Goal: Task Accomplishment & Management: Complete application form

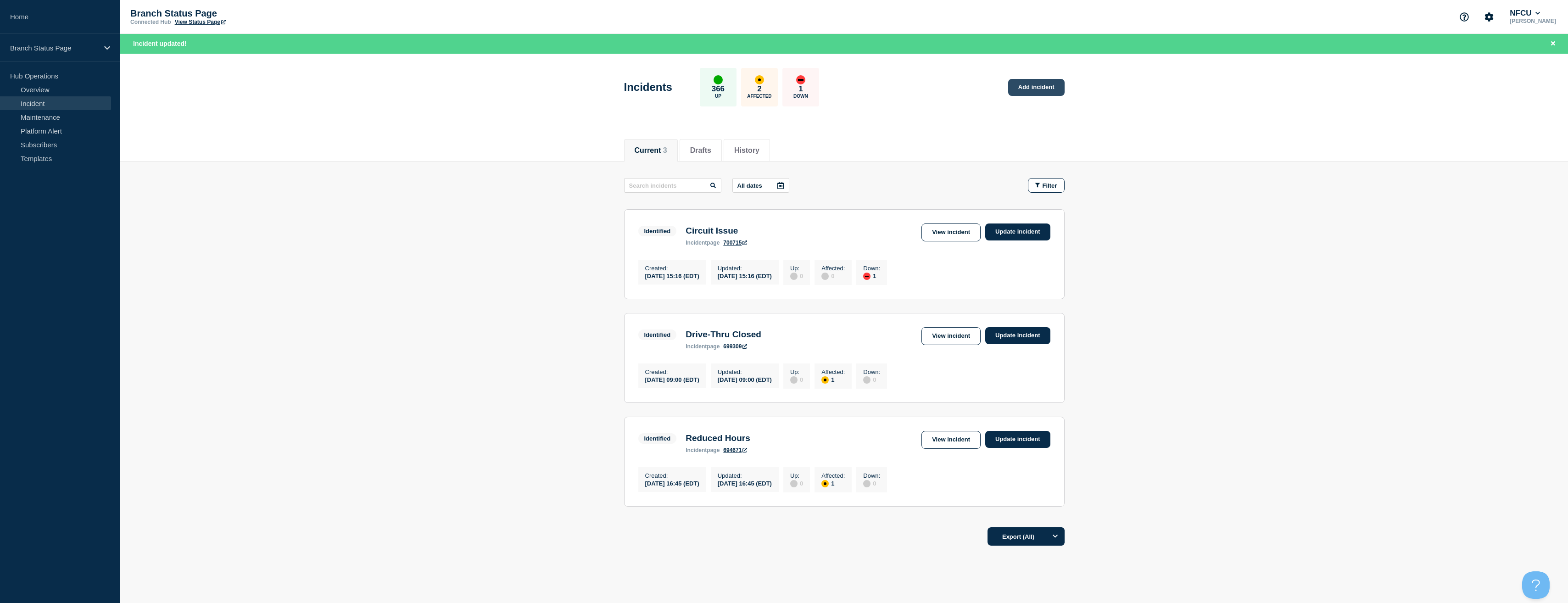
click at [1031, 89] on link "Add incident" at bounding box center [1036, 87] width 56 height 17
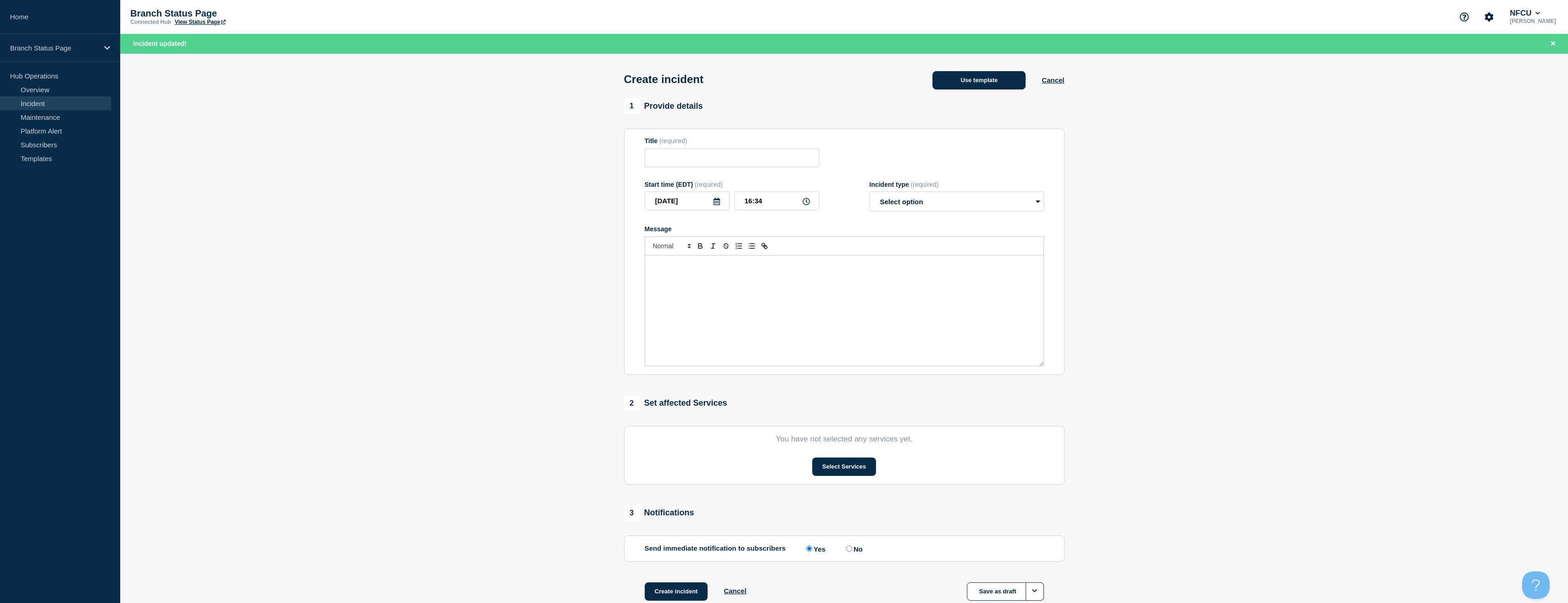
click at [987, 86] on button "Use template" at bounding box center [979, 80] width 93 height 18
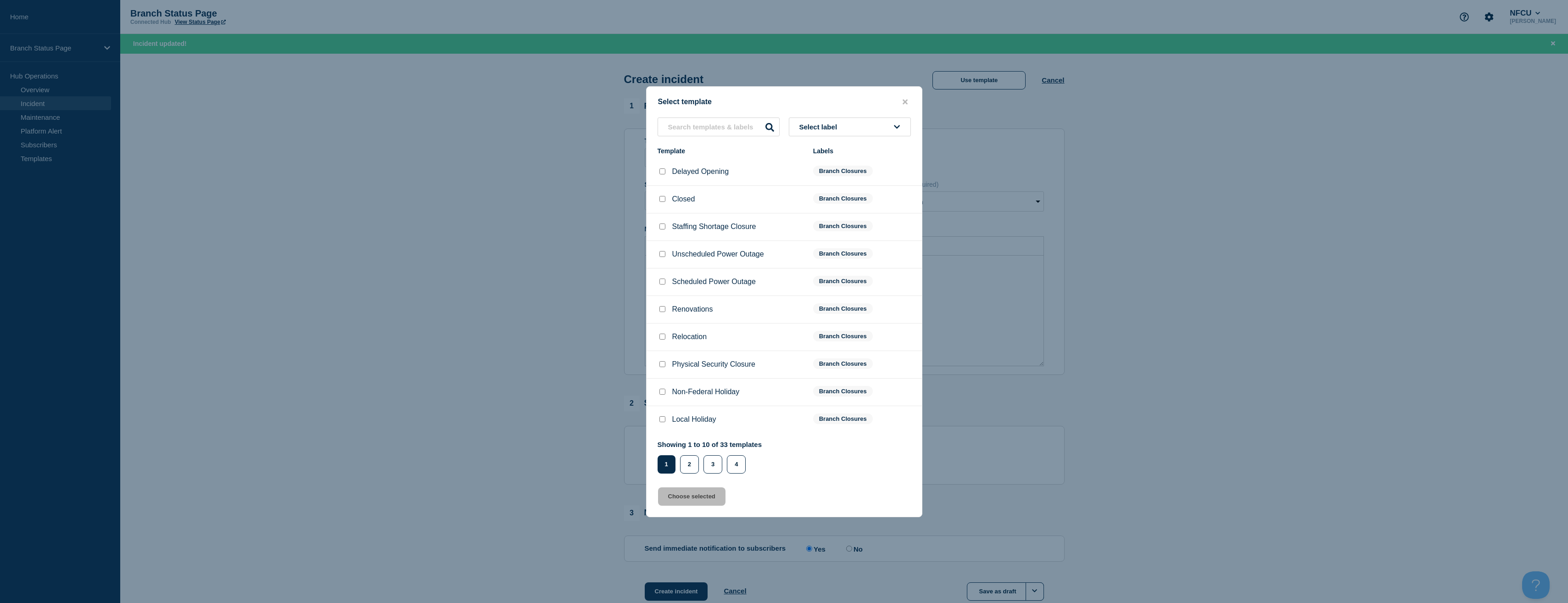
click at [660, 256] on input "Unscheduled Power Outage checkbox" at bounding box center [663, 254] width 6 height 6
checkbox input "true"
click at [698, 500] on button "Choose selected" at bounding box center [691, 497] width 67 height 18
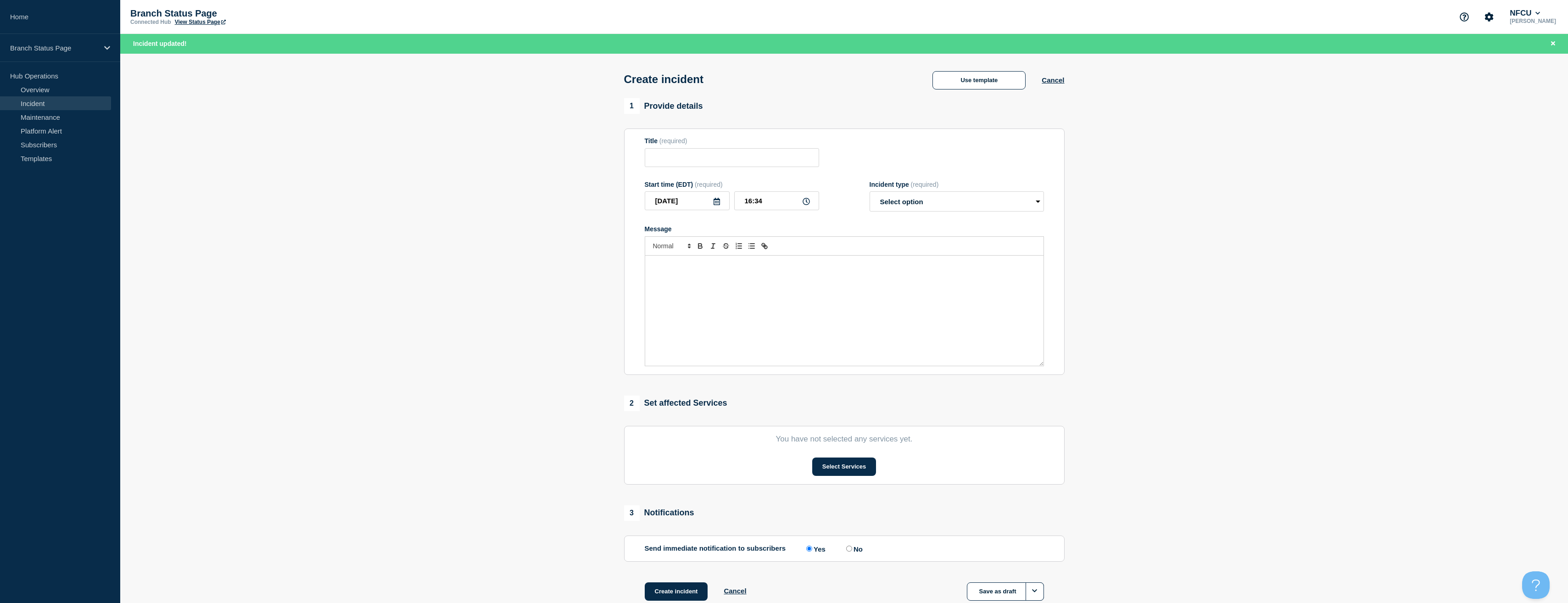
type input "Unscheduled Power Outage"
select select "identified"
click at [565, 361] on section "1 Provide details Title (required) Unscheduled Power Outage Start time (EDT) (r…" at bounding box center [844, 361] width 1448 height 525
click at [853, 467] on button "Select Services" at bounding box center [844, 467] width 64 height 18
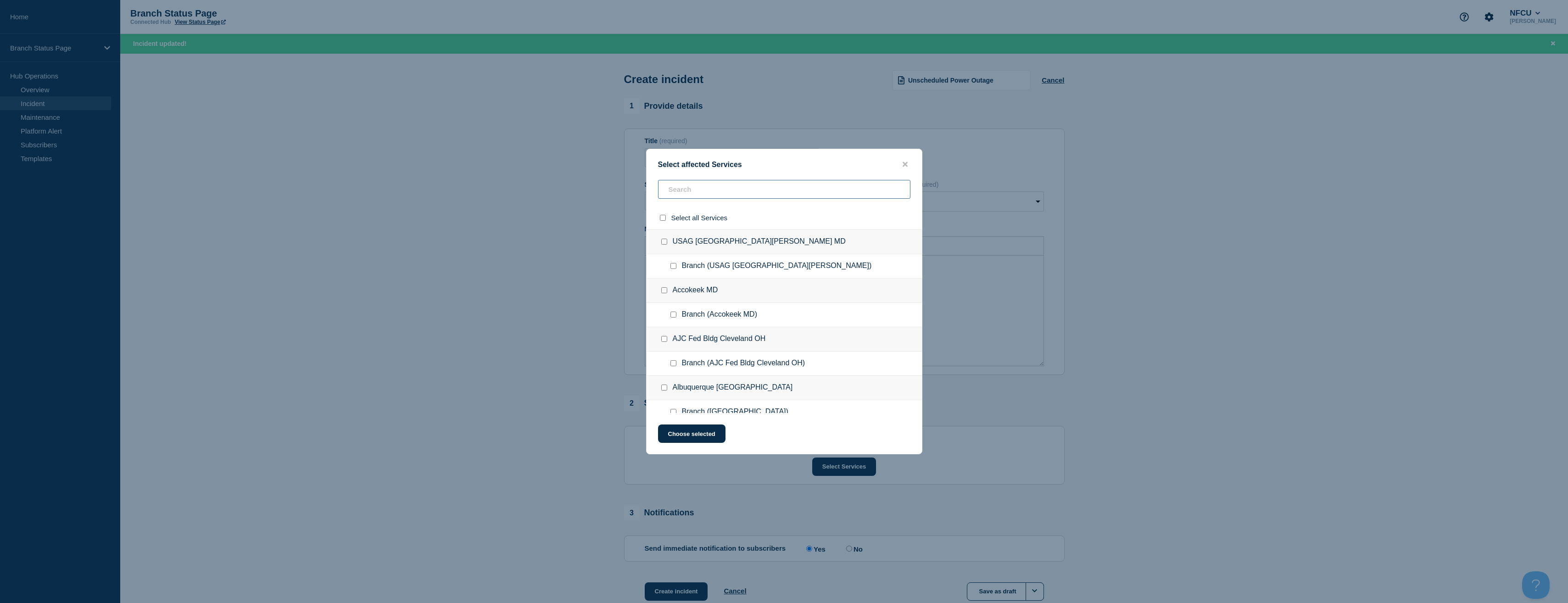
click at [692, 193] on input "text" at bounding box center [784, 189] width 252 height 19
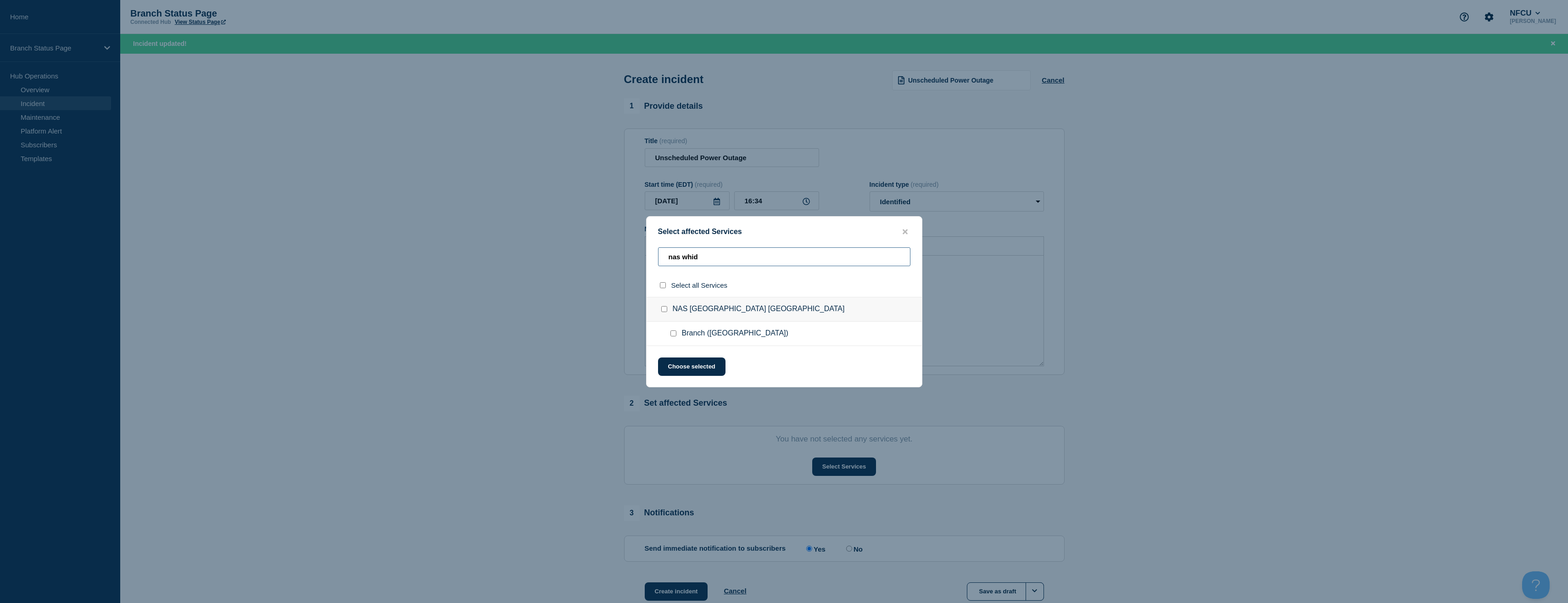
type input "nas whid"
click at [674, 333] on input "Branch (NAS Whidbey Island WA) checkbox" at bounding box center [674, 333] width 6 height 6
checkbox input "true"
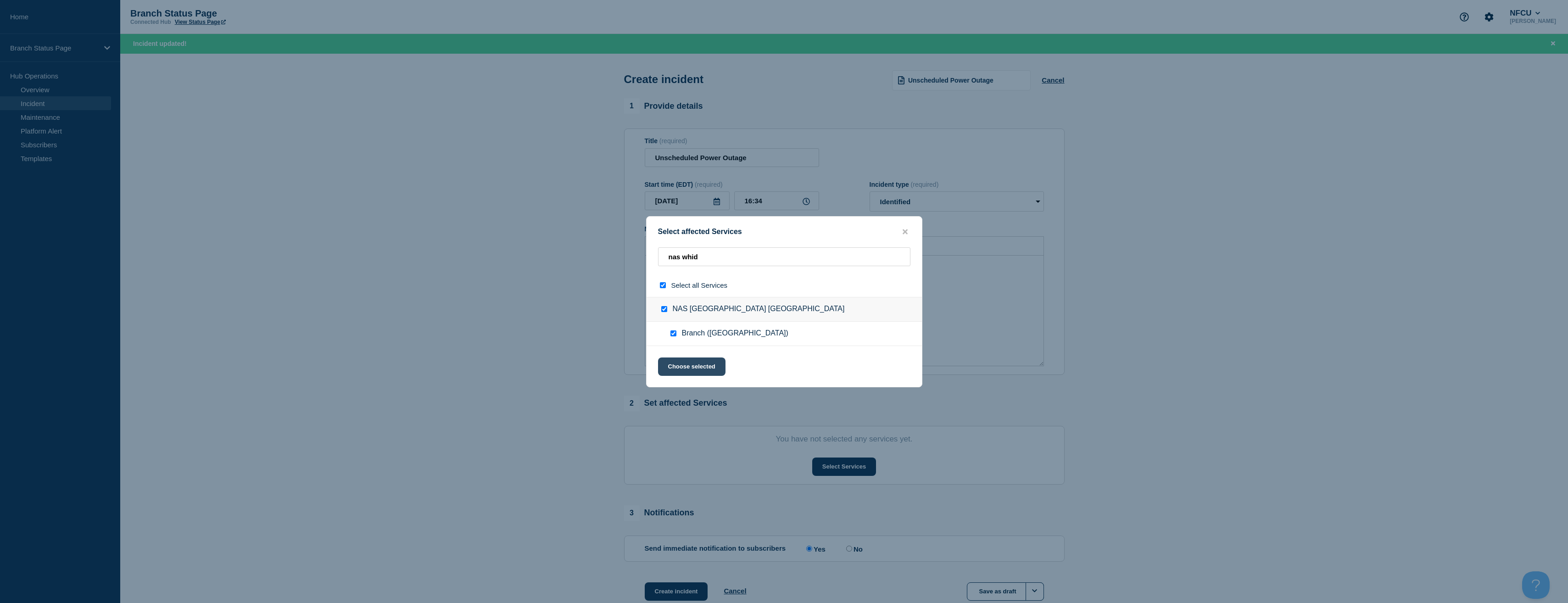
click at [720, 367] on button "Choose selected" at bounding box center [691, 367] width 67 height 18
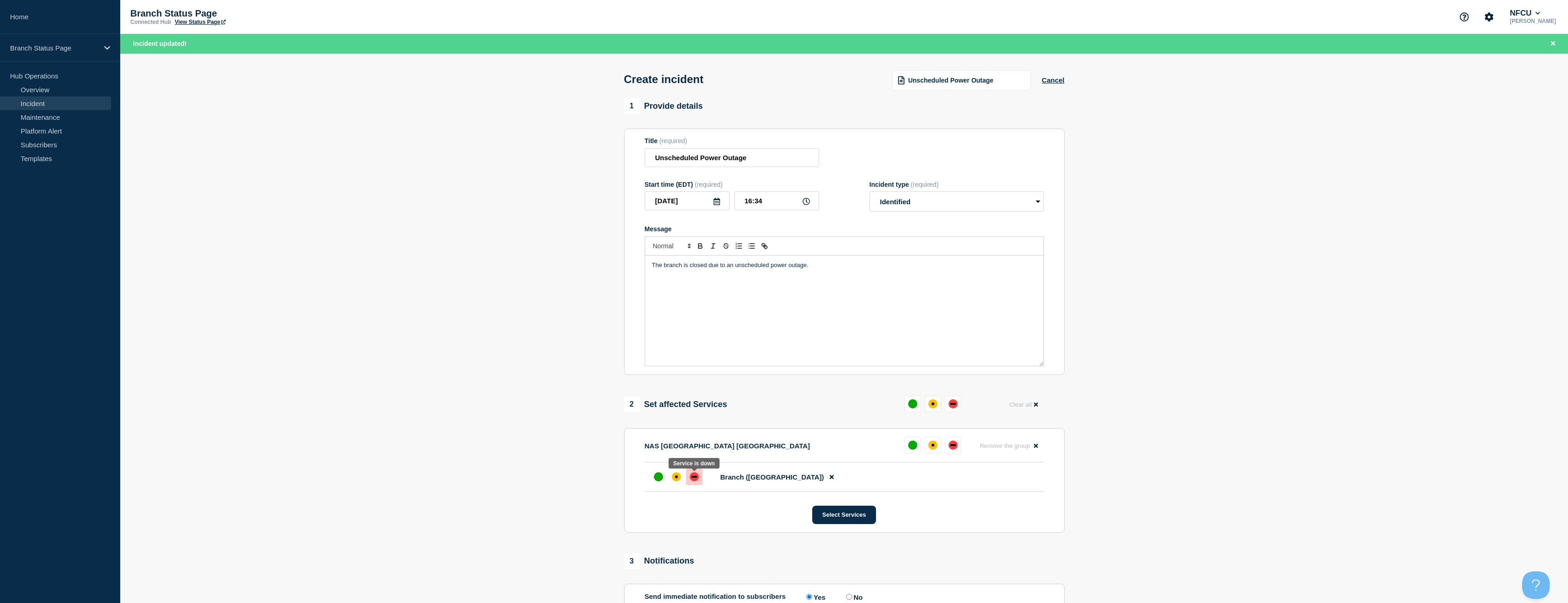
click at [693, 478] on div "down" at bounding box center [694, 476] width 6 height 2
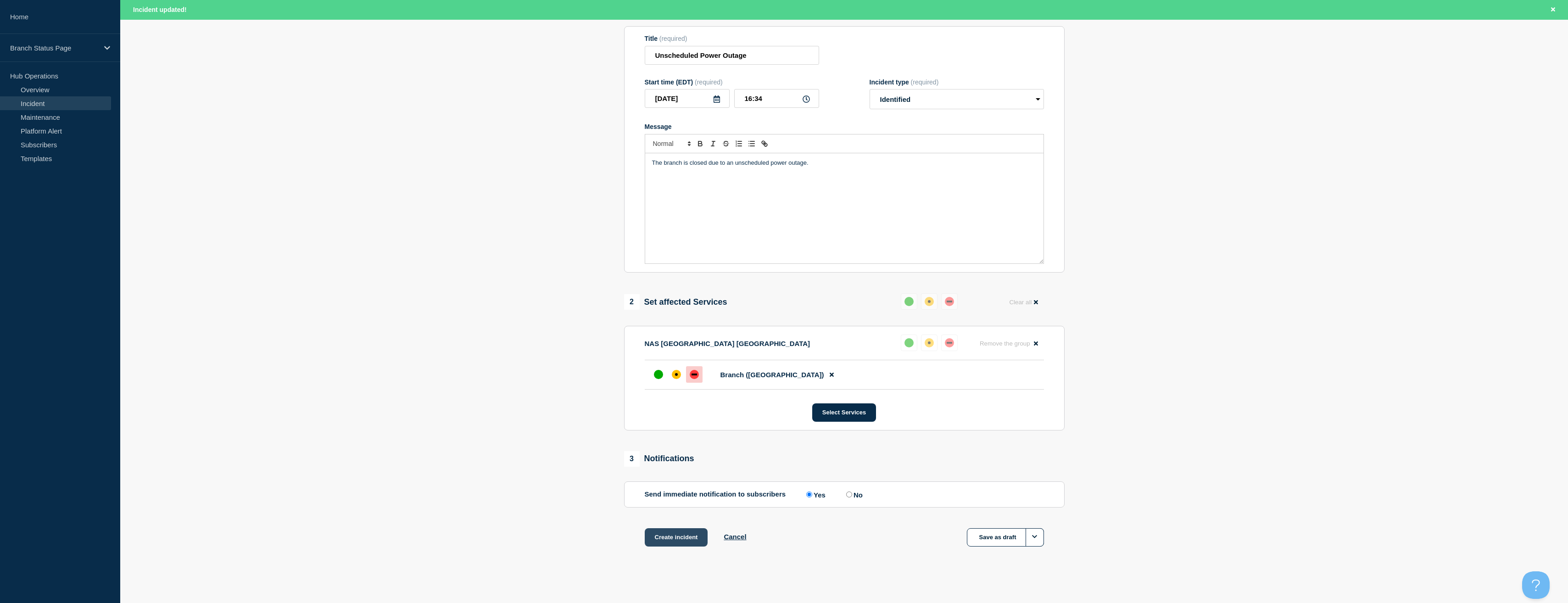
scroll to position [108, 0]
click at [692, 538] on button "Create incident" at bounding box center [677, 535] width 64 height 18
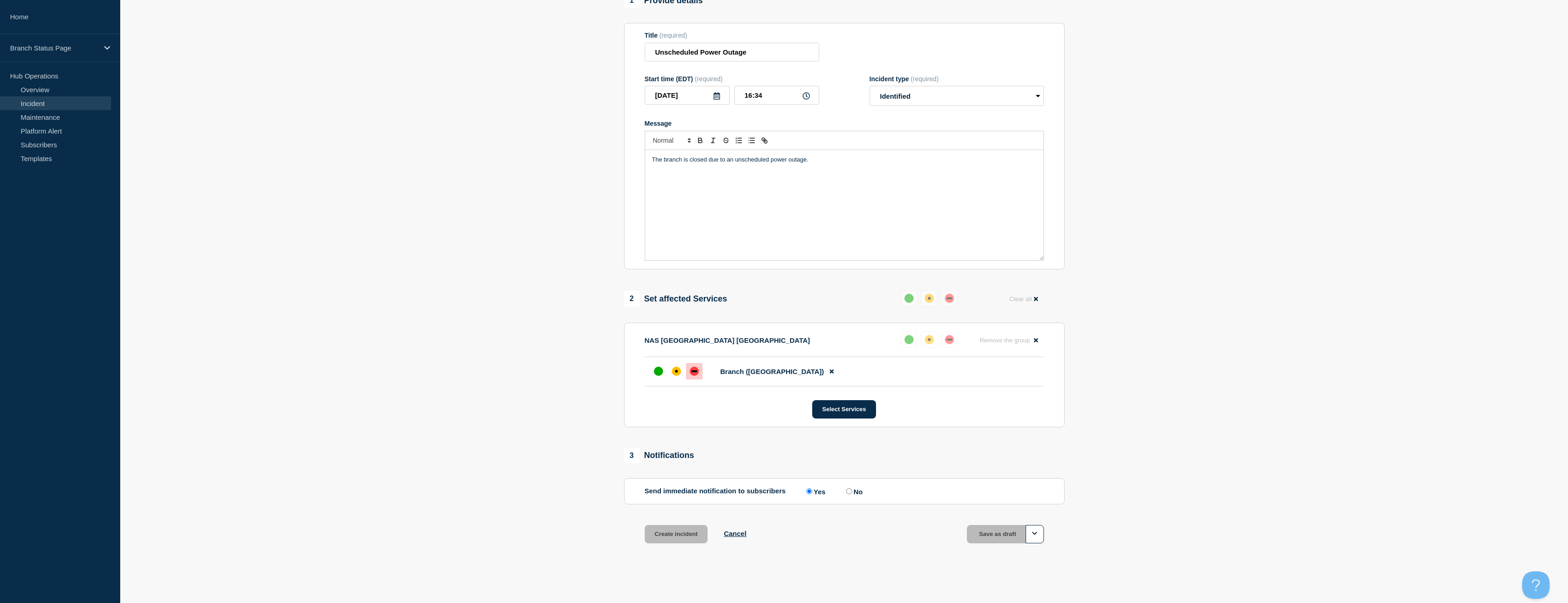
scroll to position [88, 0]
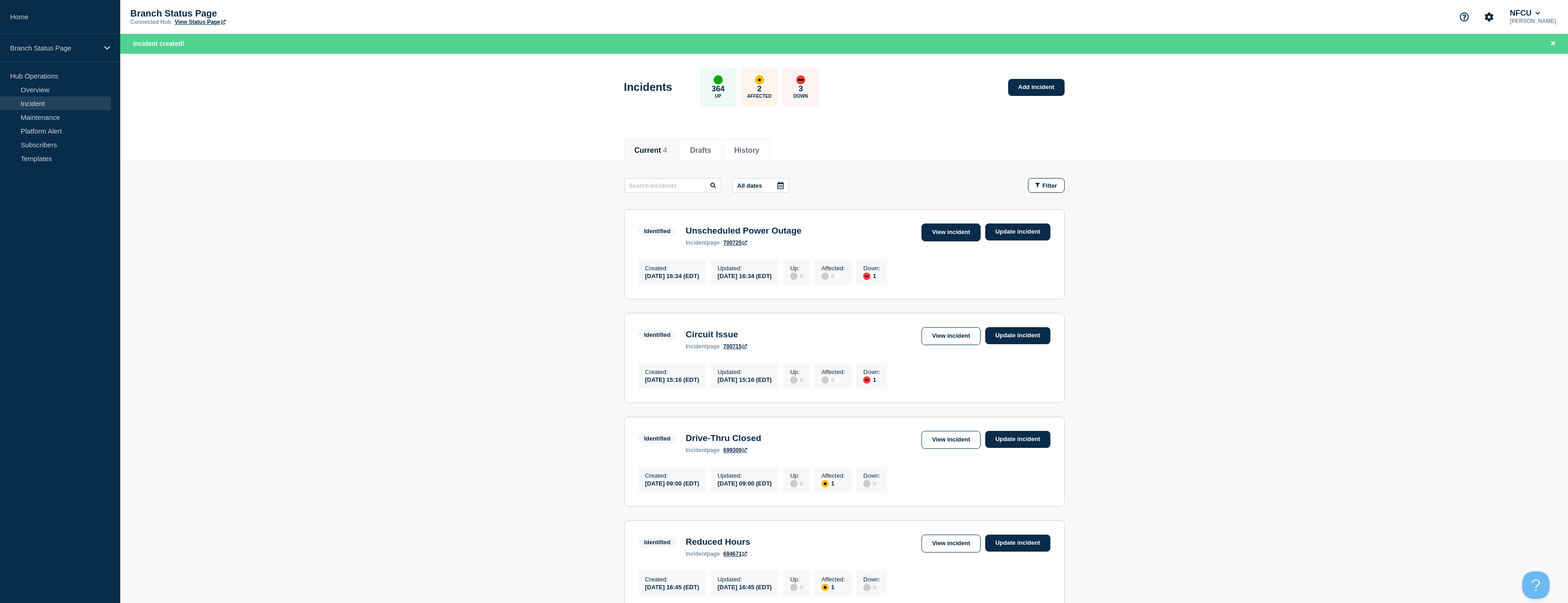
click at [935, 229] on link "View incident" at bounding box center [951, 232] width 59 height 18
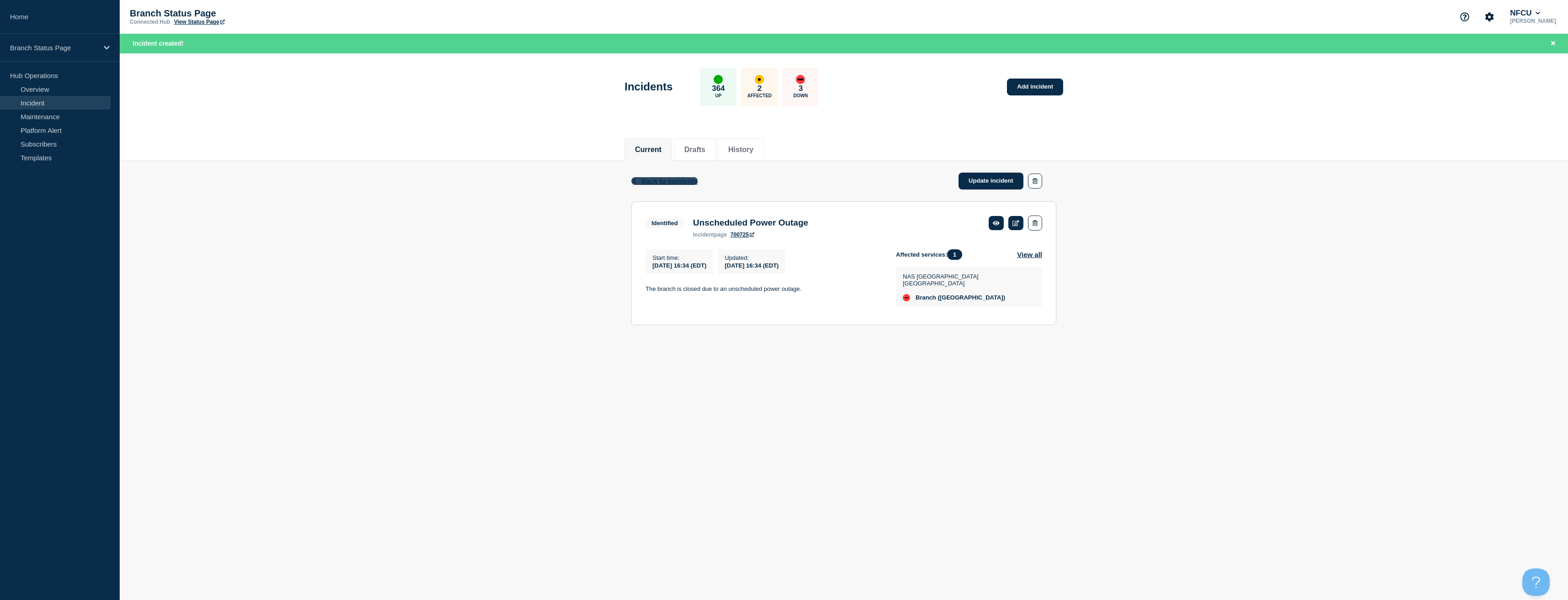
click at [660, 181] on span "Back to Incidents" at bounding box center [669, 181] width 57 height 8
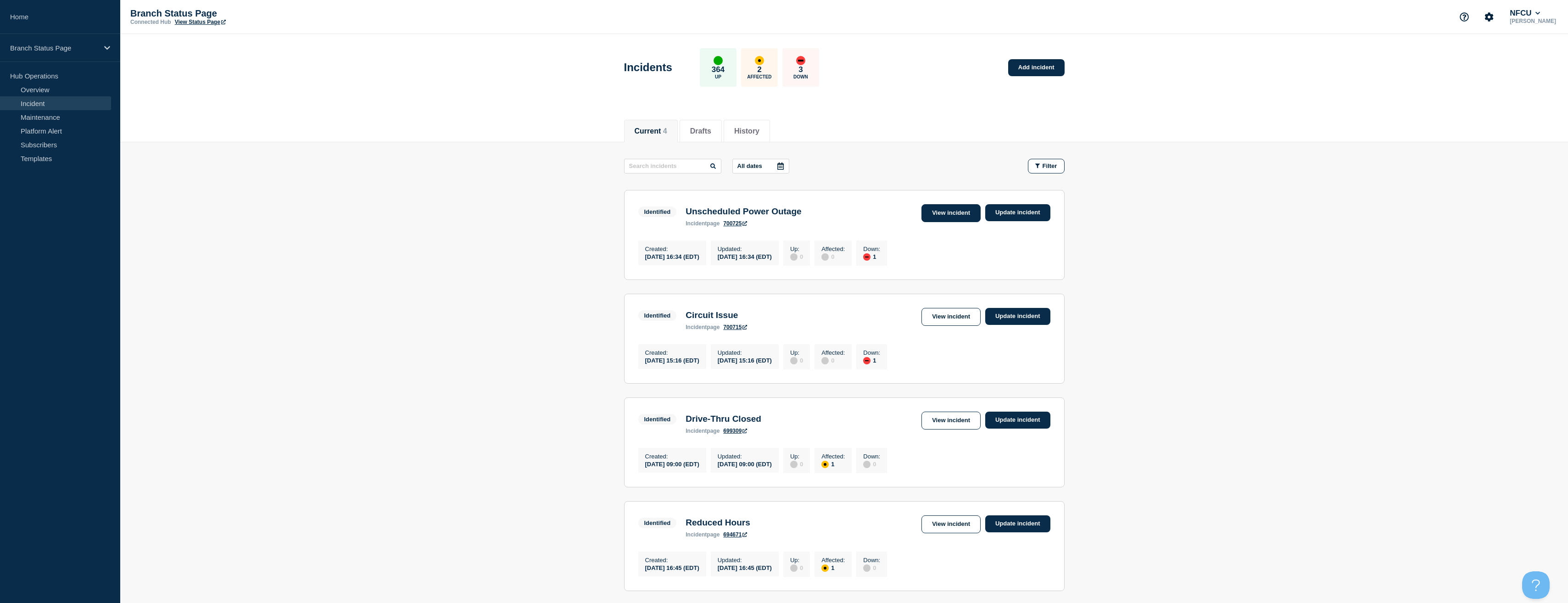
click at [952, 209] on link "View incident" at bounding box center [951, 213] width 59 height 18
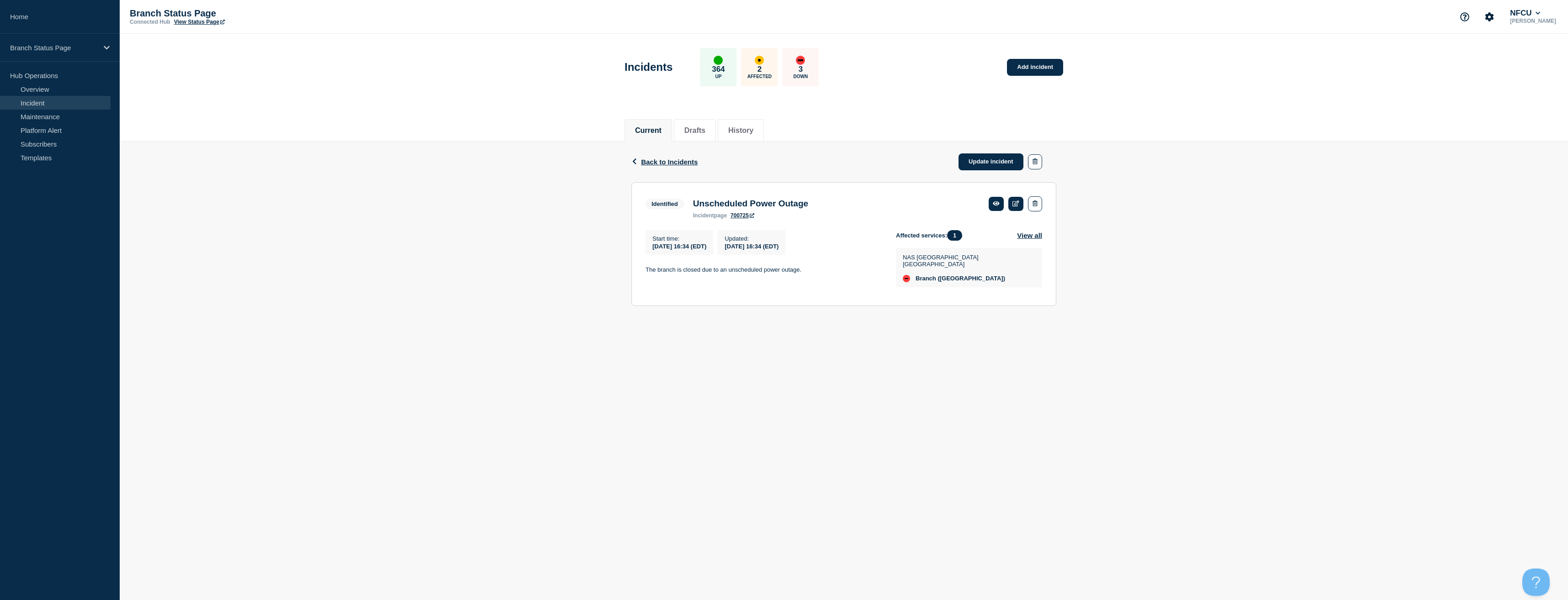
click at [641, 156] on div "Back Back to Incidents Update incident" at bounding box center [844, 162] width 425 height 41
click at [642, 161] on span "Back to Incidents" at bounding box center [669, 162] width 57 height 8
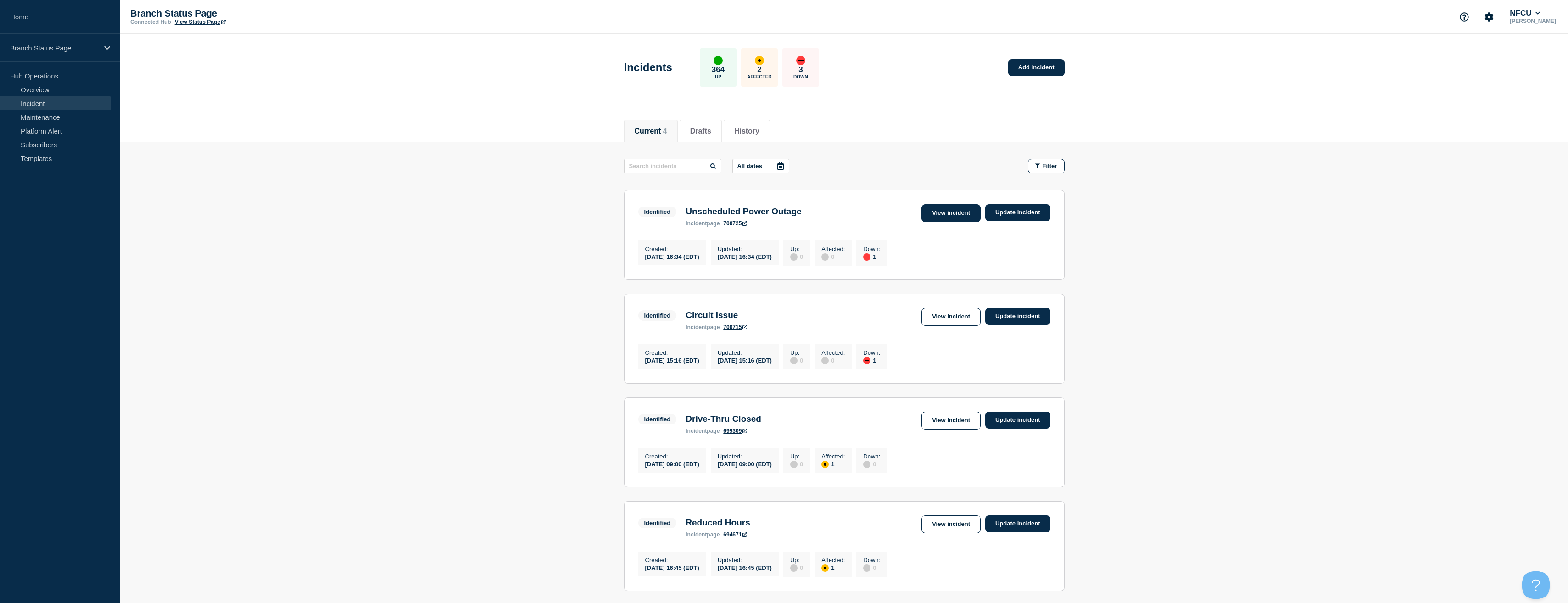
click at [962, 216] on link "View incident" at bounding box center [951, 213] width 59 height 18
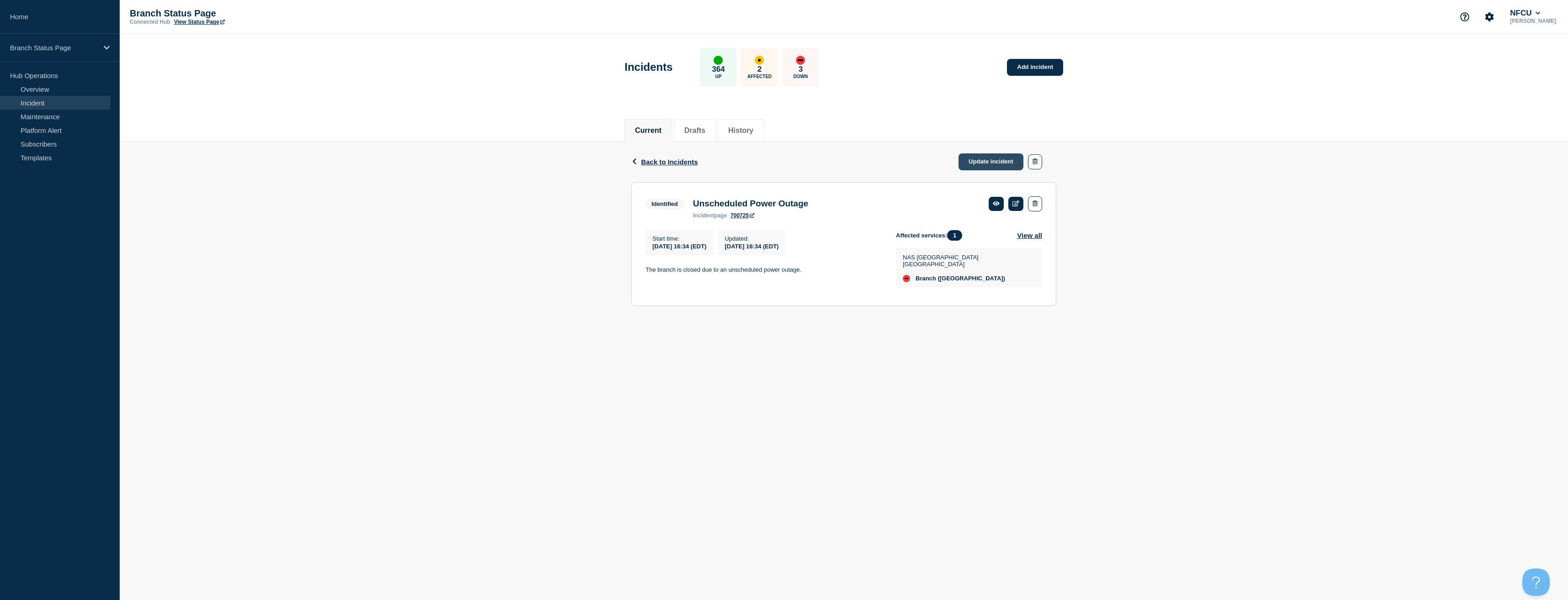
click at [995, 162] on link "Update incident" at bounding box center [991, 162] width 65 height 17
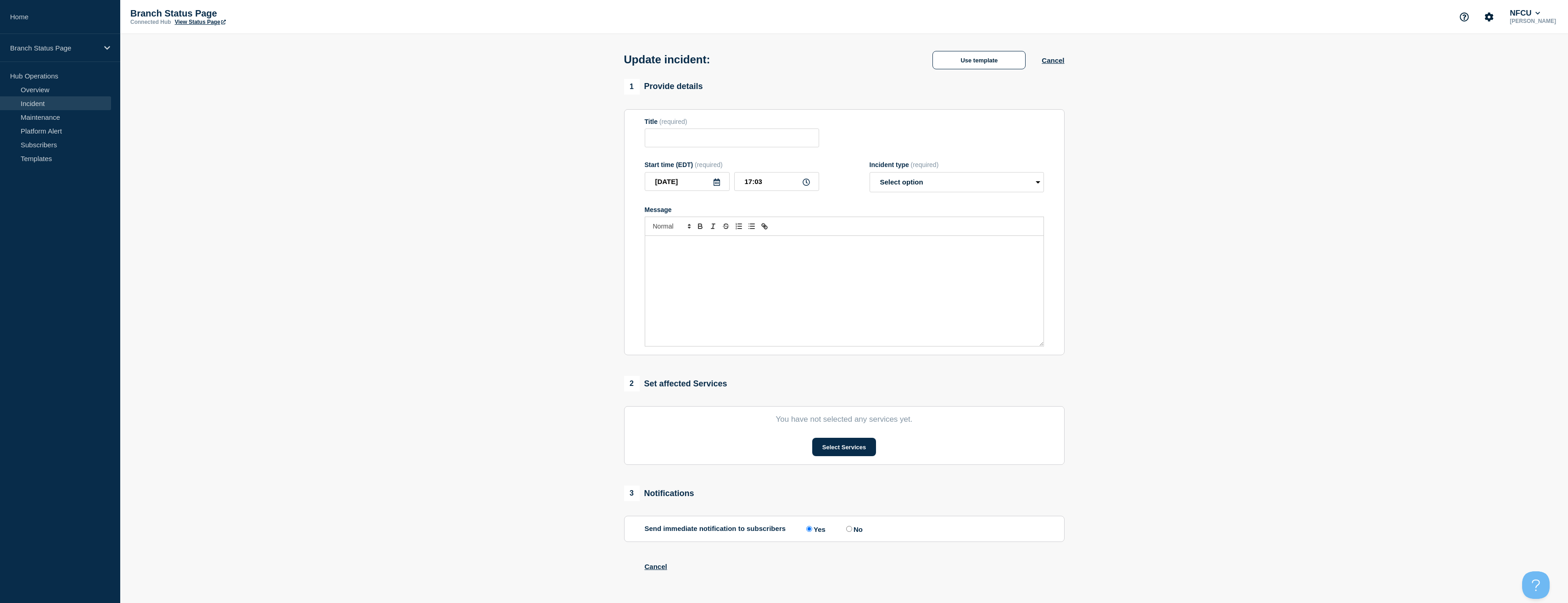
type input "Unscheduled Power Outage"
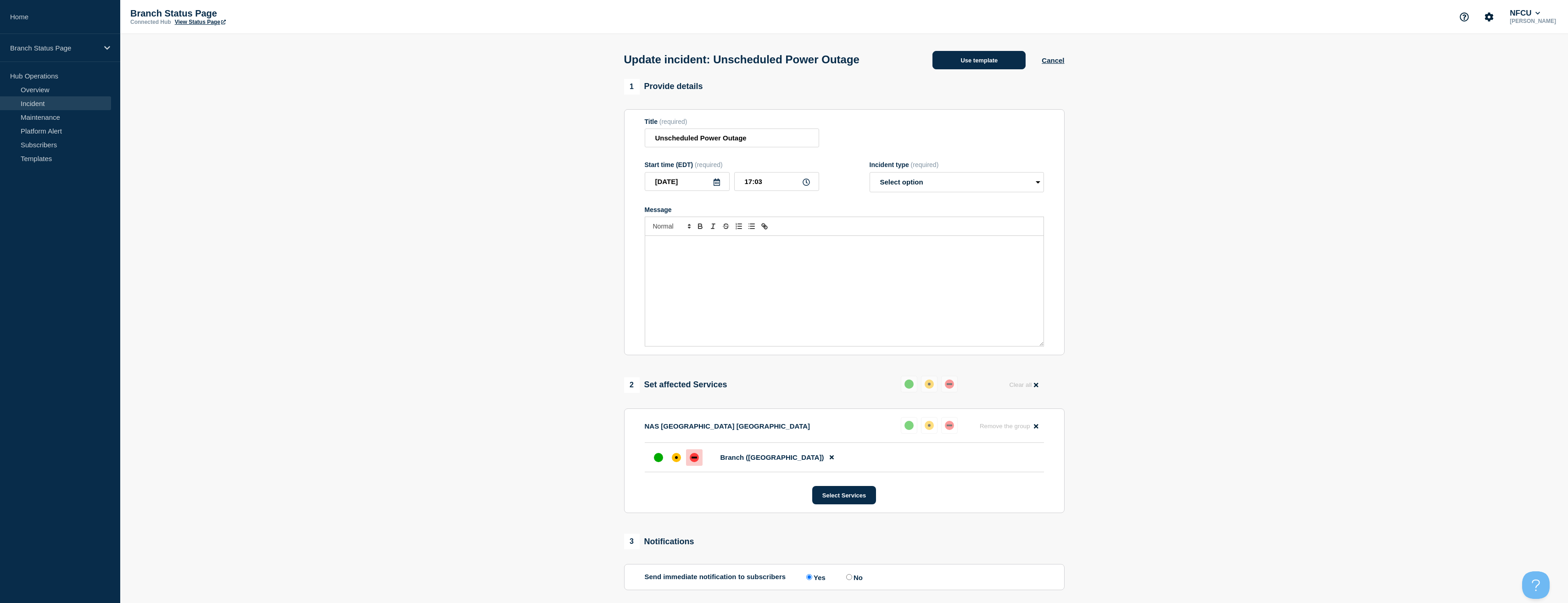
click at [969, 59] on button "Use template" at bounding box center [979, 60] width 93 height 18
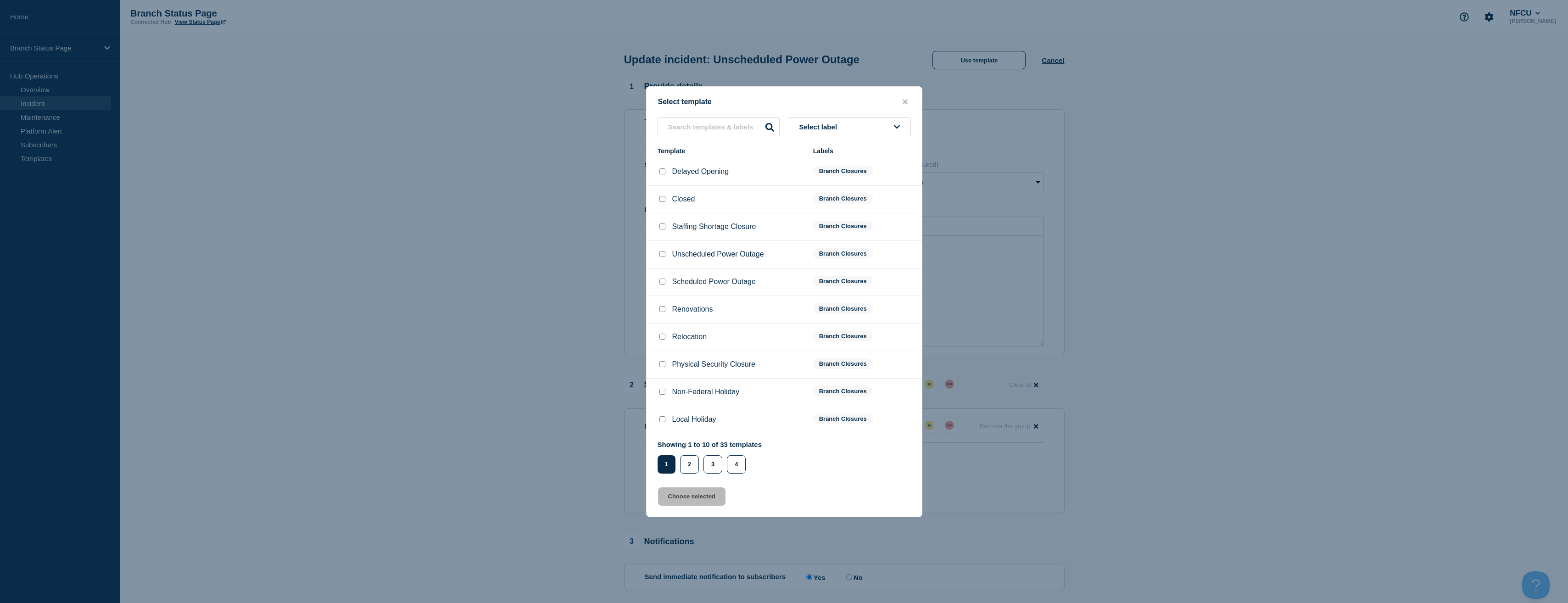
click at [829, 127] on span "Select label" at bounding box center [820, 127] width 42 height 8
click at [834, 202] on button "Branch Resolved (During Normal Business Hours)" at bounding box center [850, 200] width 122 height 27
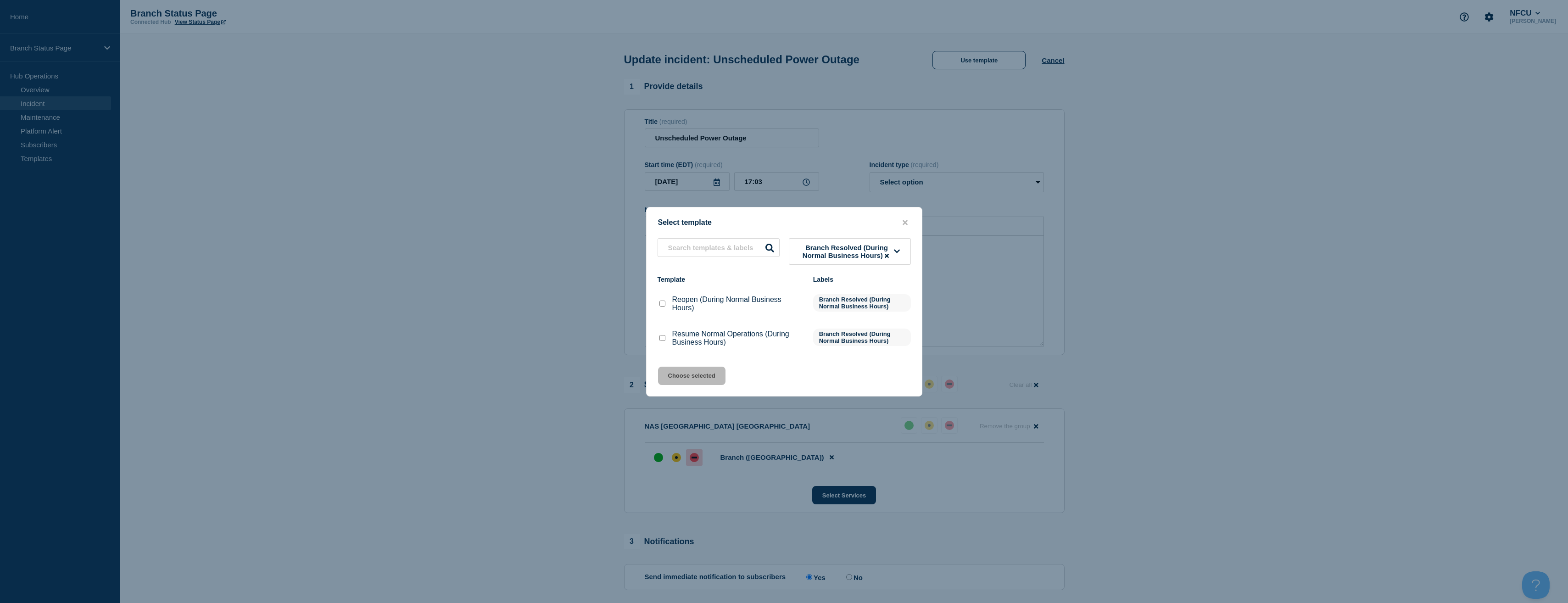
click at [660, 305] on input "Reopen (During Normal Business Hours) checkbox" at bounding box center [663, 304] width 6 height 6
checkbox input "true"
click at [696, 375] on button "Choose selected" at bounding box center [691, 376] width 67 height 18
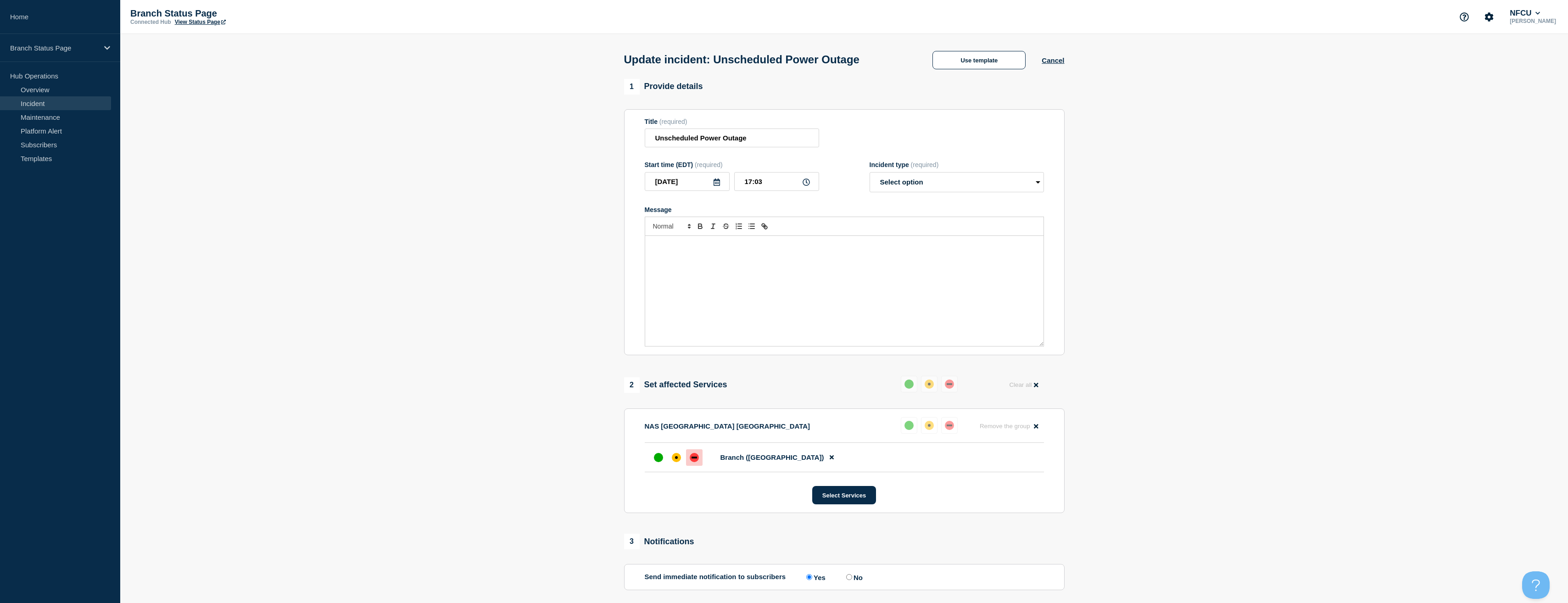
select select "resolved"
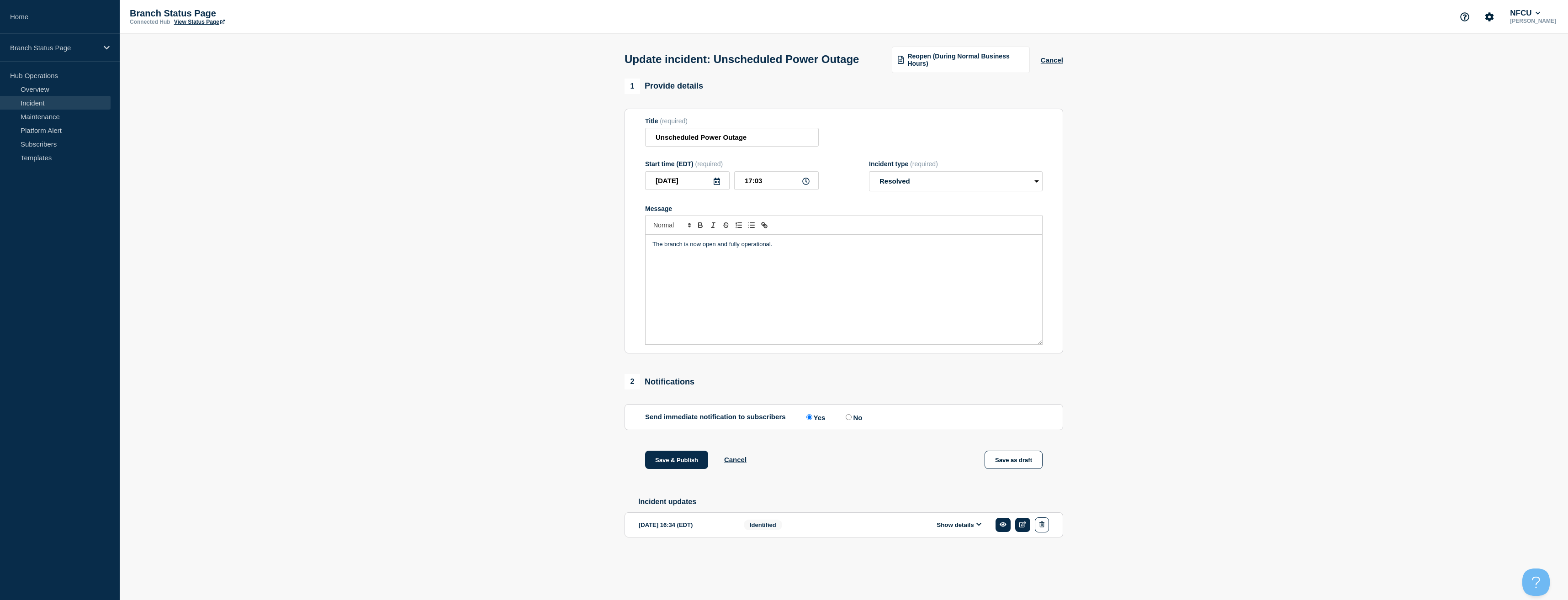
click at [567, 349] on section "1 Provide details Title (required) Unscheduled Power Outage Start time (EDT) (r…" at bounding box center [844, 323] width 1448 height 488
click at [668, 469] on button "Save & Publish" at bounding box center [677, 460] width 63 height 18
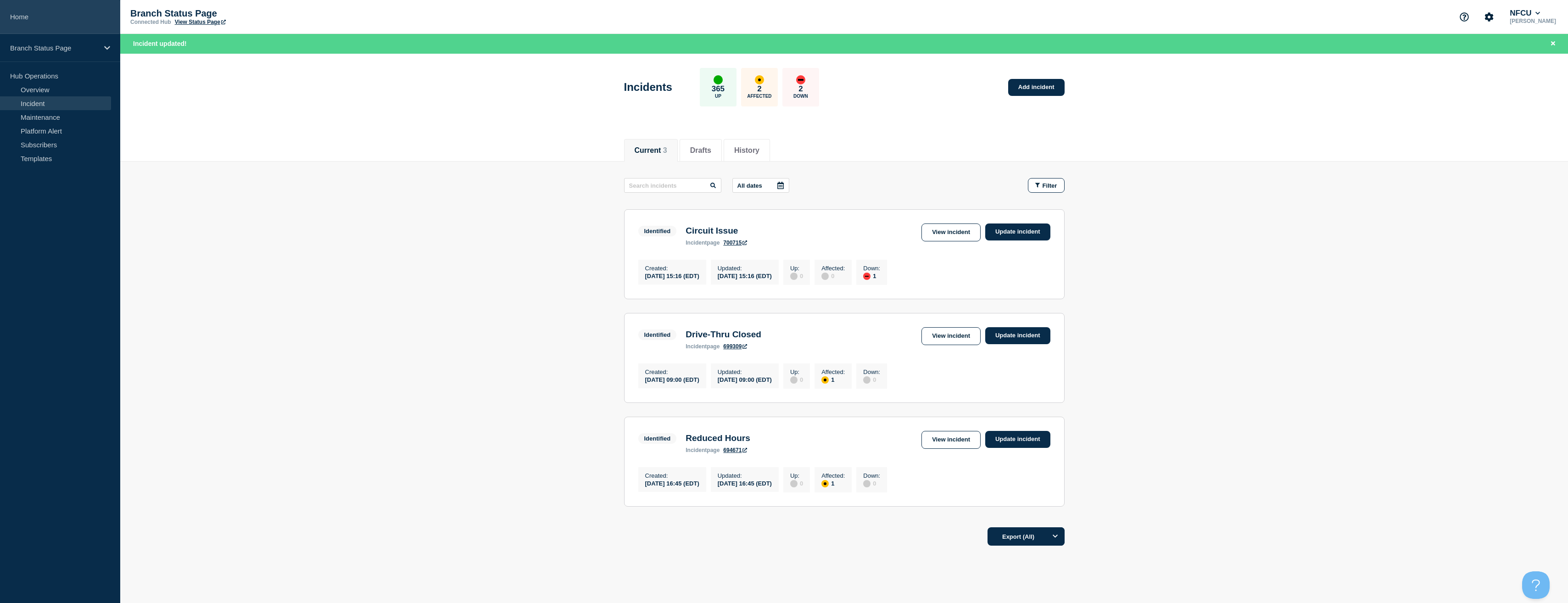
click at [45, 16] on link "Home" at bounding box center [60, 17] width 120 height 34
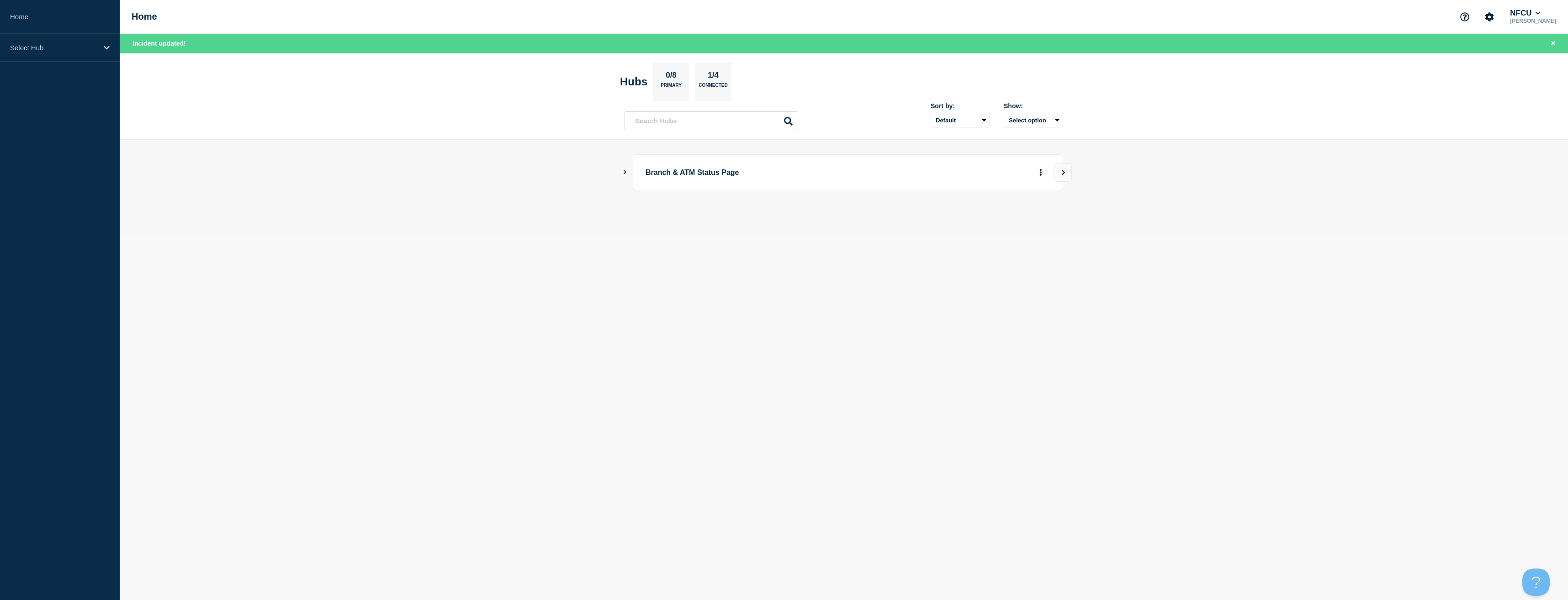
click at [625, 173] on icon "Show Connected Hubs" at bounding box center [625, 172] width 3 height 5
click at [1009, 217] on button "See overview" at bounding box center [1009, 218] width 49 height 18
